Goal: Task Accomplishment & Management: Manage account settings

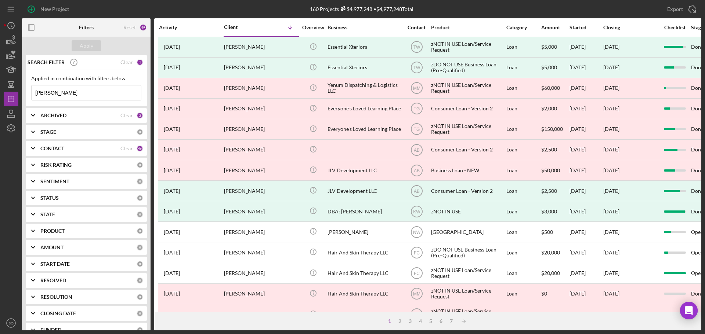
click at [69, 96] on input "jackson" at bounding box center [86, 93] width 109 height 15
click at [11, 40] on icon "button" at bounding box center [12, 42] width 8 height 4
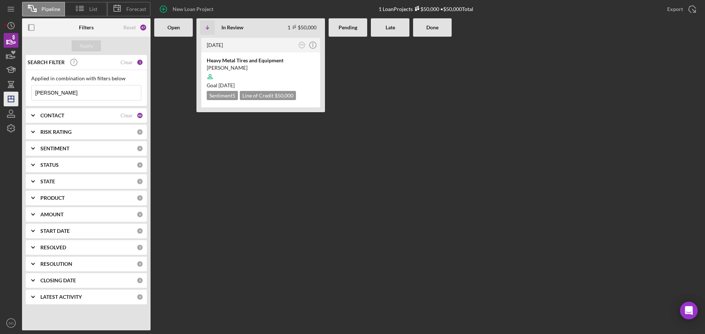
drag, startPoint x: 83, startPoint y: 91, endPoint x: 10, endPoint y: 92, distance: 72.3
click at [10, 92] on div "Pipeline List Forecast New Loan Project 1 Loan Projects $50,000 • $50,000 Total…" at bounding box center [353, 165] width 698 height 331
click at [110, 95] on input "Boles" at bounding box center [86, 93] width 109 height 15
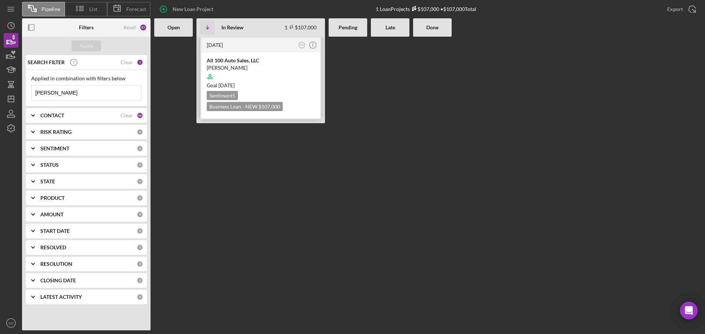
type input "Boles"
click at [287, 90] on div "All 100 Auto Sales, LLC Nicholas Boles Goal 1 month from now Sentiment 5 Busine…" at bounding box center [260, 85] width 119 height 66
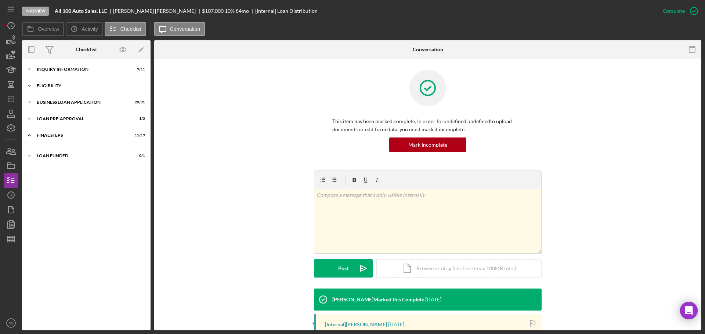
scroll to position [103, 0]
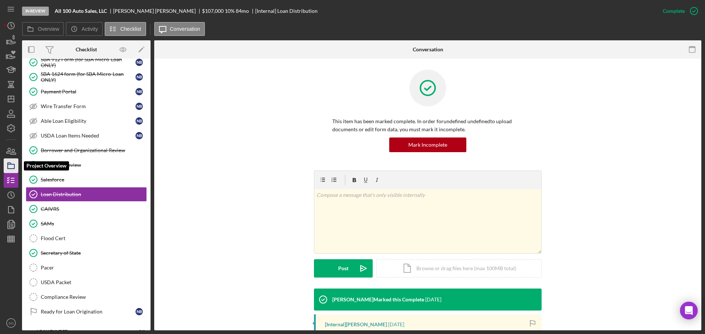
click at [12, 166] on icon "button" at bounding box center [11, 166] width 18 height 18
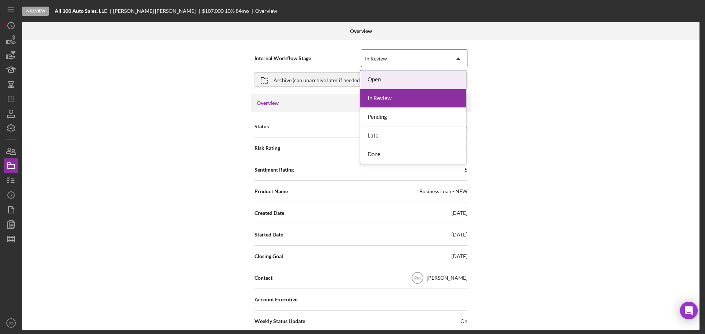
click at [459, 57] on icon "Icon/Dropdown Arrow" at bounding box center [458, 59] width 18 height 18
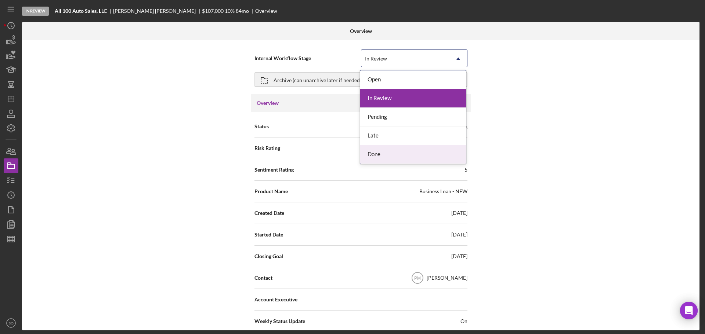
click at [385, 155] on div "Done" at bounding box center [413, 154] width 106 height 19
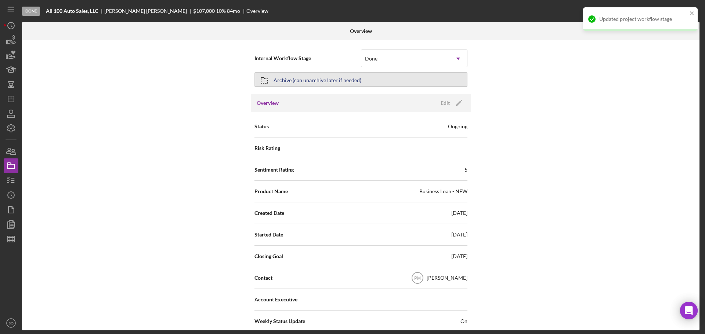
click at [343, 81] on div "Archive (can unarchive later if needed)" at bounding box center [317, 79] width 88 height 13
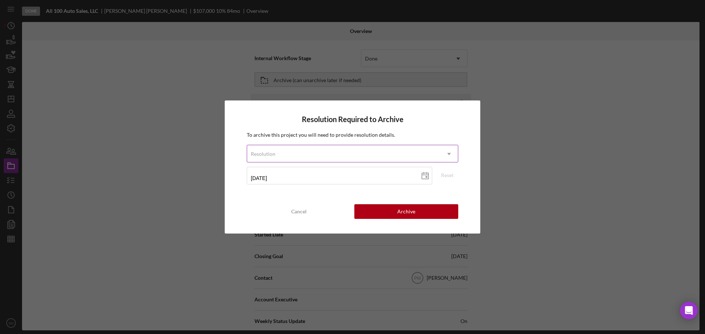
click at [450, 155] on icon "Icon/Dropdown Arrow" at bounding box center [449, 154] width 18 height 18
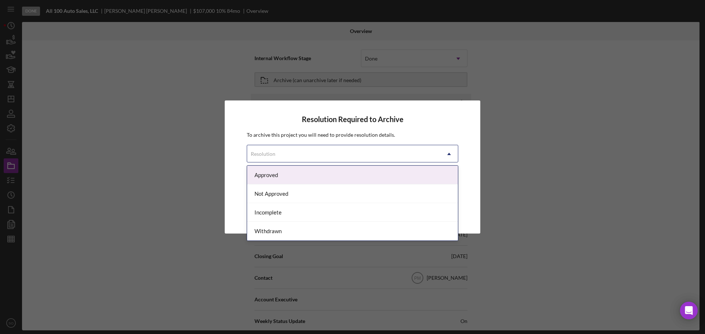
click at [371, 182] on div "Approved" at bounding box center [352, 175] width 211 height 19
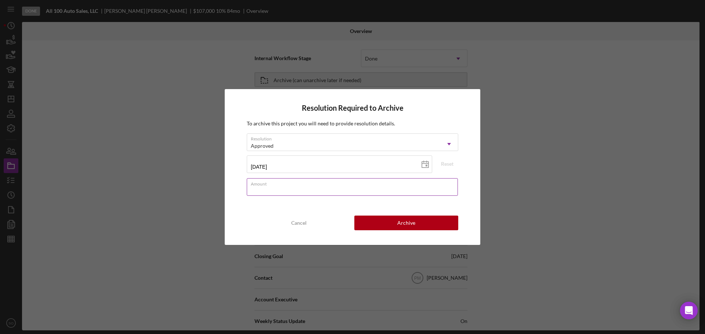
click at [292, 188] on input "Amount" at bounding box center [352, 187] width 211 height 18
type input "$0"
click at [385, 227] on button "Archive" at bounding box center [406, 223] width 104 height 15
